Goal: Transaction & Acquisition: Purchase product/service

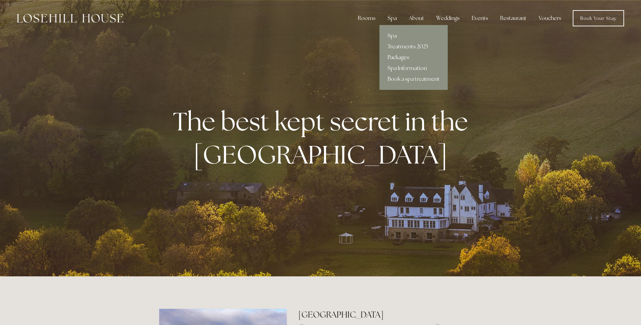
click at [401, 58] on link "Packages" at bounding box center [413, 57] width 68 height 11
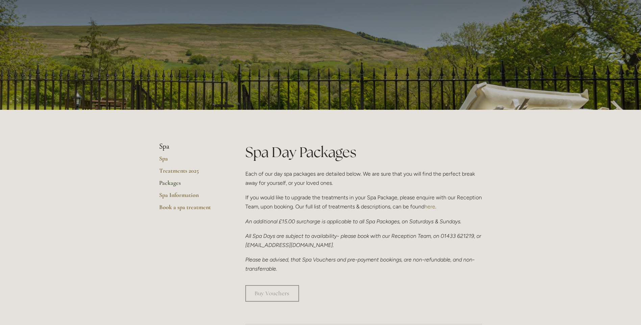
scroll to position [34, 0]
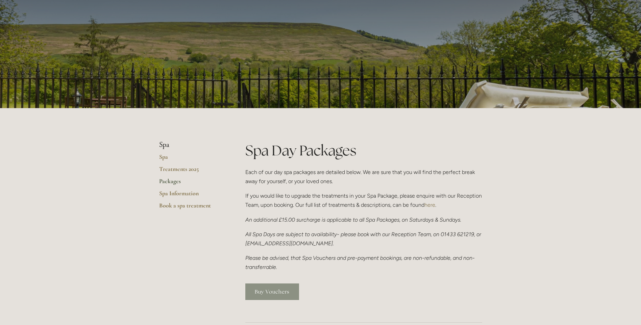
click at [280, 294] on link "Buy Vouchers" at bounding box center [272, 291] width 54 height 17
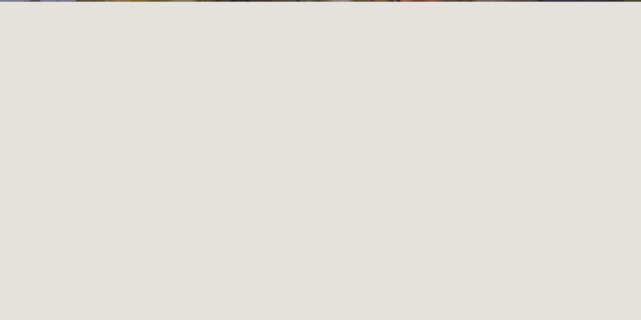
scroll to position [169, 0]
